Goal: Task Accomplishment & Management: Complete application form

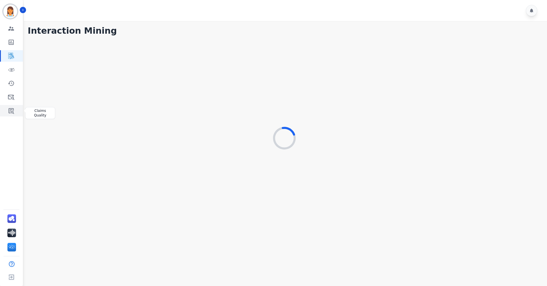
click at [7, 108] on link "Sidebar" at bounding box center [12, 110] width 22 height 11
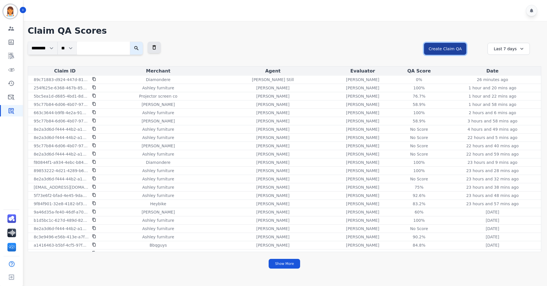
click at [453, 47] on button "Create Claim QA" at bounding box center [445, 49] width 42 height 12
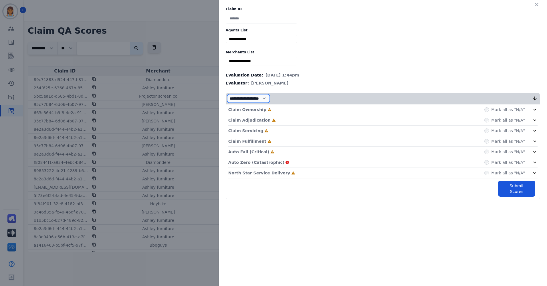
click at [267, 97] on select "**********" at bounding box center [248, 98] width 43 height 9
select select "*"
click at [227, 103] on select "**********" at bounding box center [248, 98] width 43 height 9
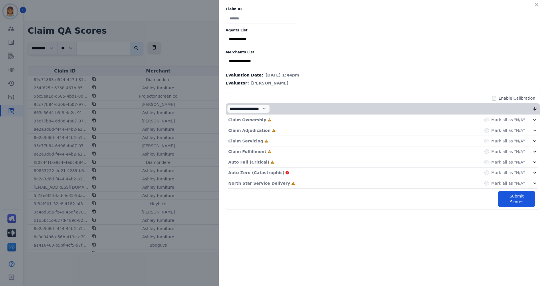
click at [246, 17] on input at bounding box center [261, 19] width 71 height 10
click at [259, 41] on input "selected options" at bounding box center [261, 39] width 69 height 6
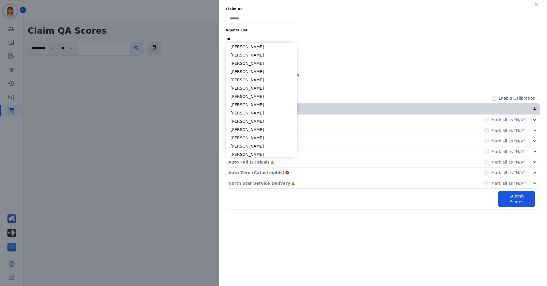
type input "*"
click at [391, 63] on div "** Blue tiger Calpak Watch warehouse Nomad wheels Scan sound inc Sleep organics…" at bounding box center [383, 61] width 314 height 8
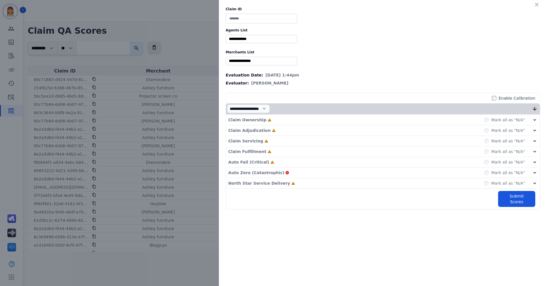
click at [283, 62] on input "selected options" at bounding box center [261, 61] width 69 height 6
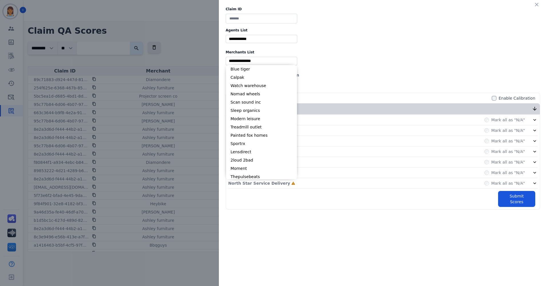
click at [361, 58] on div "** Blue tiger Calpak Watch warehouse Nomad wheels Scan sound inc Sleep organics…" at bounding box center [383, 61] width 314 height 8
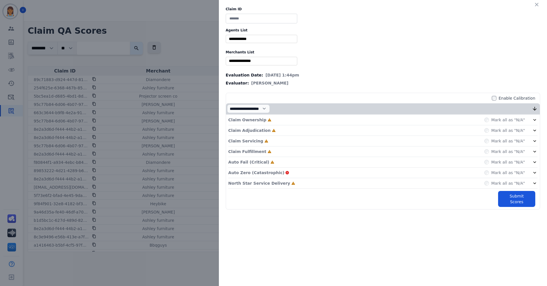
click at [331, 119] on div "Claim Ownership Incomplete Mark all as "N/A"" at bounding box center [382, 120] width 309 height 11
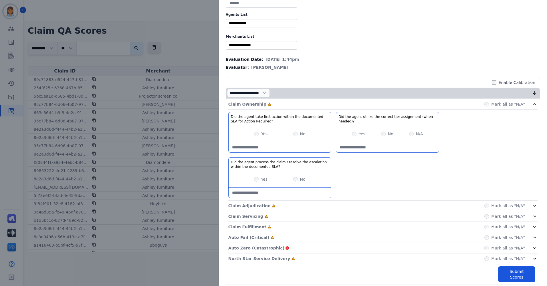
drag, startPoint x: 356, startPoint y: 202, endPoint x: 358, endPoint y: 196, distance: 6.5
click at [357, 202] on div "Claim Adjudication Incomplete Mark all as "N/A"" at bounding box center [382, 206] width 309 height 11
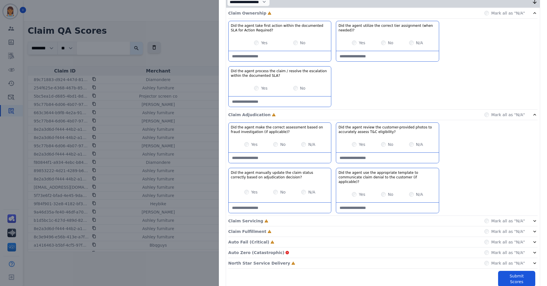
click at [362, 218] on div "Claim Servicing Incomplete Mark all as "N/A"" at bounding box center [382, 221] width 309 height 11
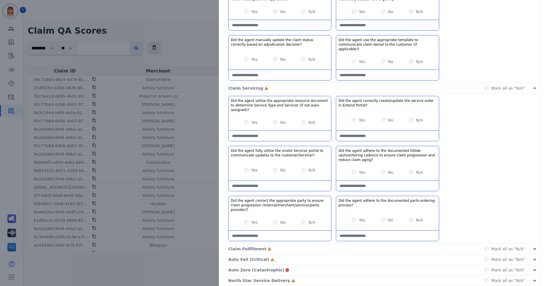
scroll to position [248, 0]
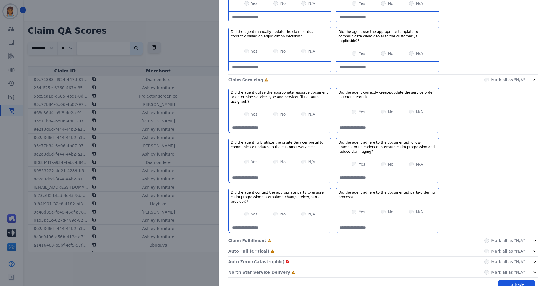
click at [337, 236] on div "Claim Fulfillment Incomplete Mark all as "N/A"" at bounding box center [382, 241] width 309 height 11
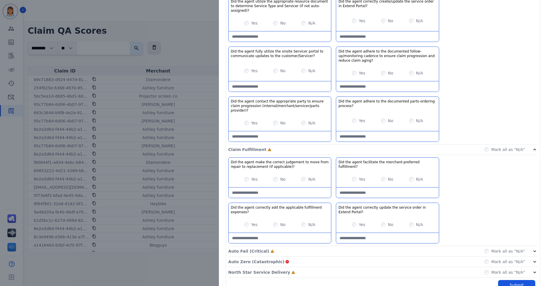
click at [330, 246] on div "Auto Fail (Critical) Incomplete Mark all as "N/A"" at bounding box center [382, 251] width 309 height 11
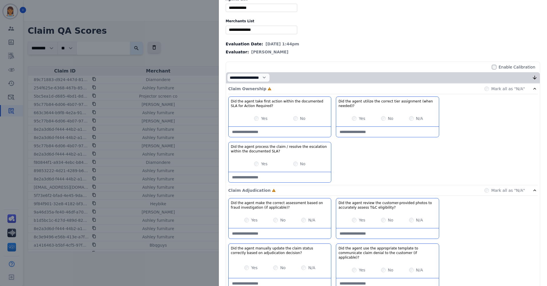
scroll to position [0, 0]
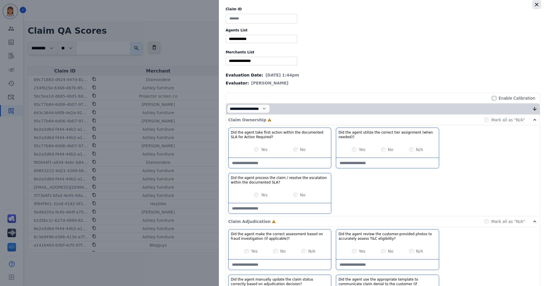
click at [536, 5] on icon "button" at bounding box center [537, 5] width 6 height 6
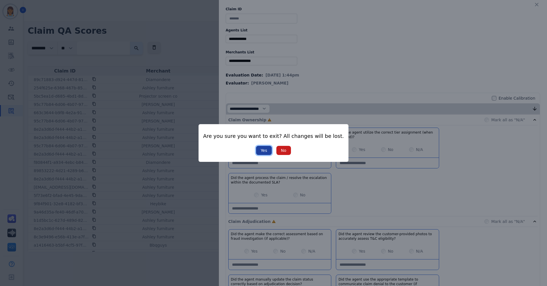
click at [262, 153] on button "Yes" at bounding box center [264, 150] width 16 height 9
